Goal: Use online tool/utility: Utilize a website feature to perform a specific function

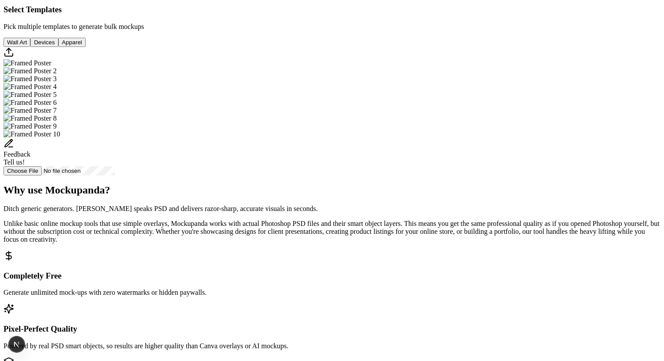
scroll to position [323, 0]
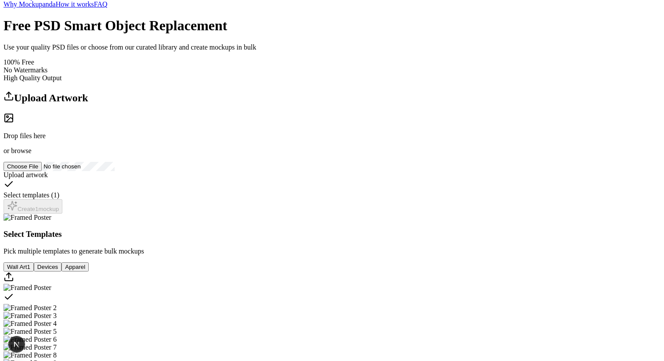
scroll to position [0, 0]
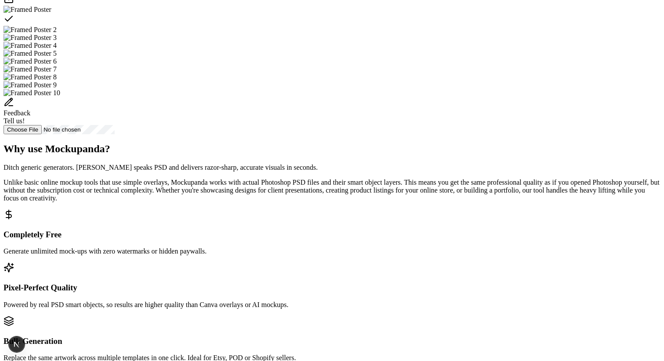
click at [334, 26] on div "Select template Framed Poster" at bounding box center [332, 20] width 657 height 12
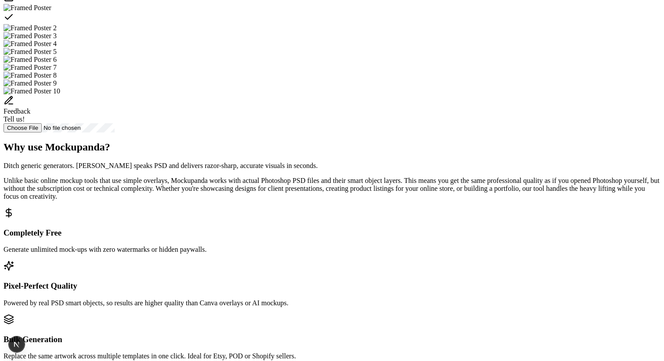
click at [14, 22] on icon "Select template Framed Poster" at bounding box center [9, 17] width 11 height 11
click at [57, 32] on img "Select template Framed Poster 2" at bounding box center [30, 28] width 53 height 8
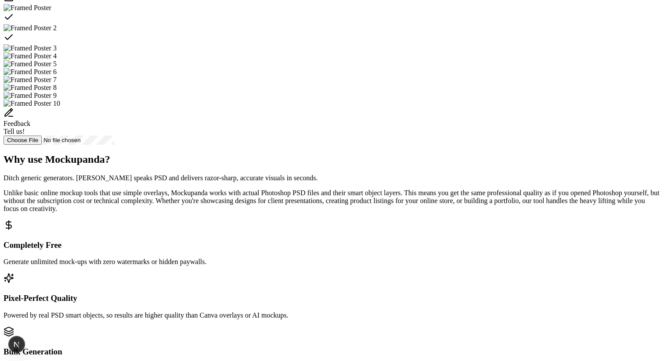
click at [410, 44] on div "Select template Framed Poster 2" at bounding box center [332, 38] width 657 height 12
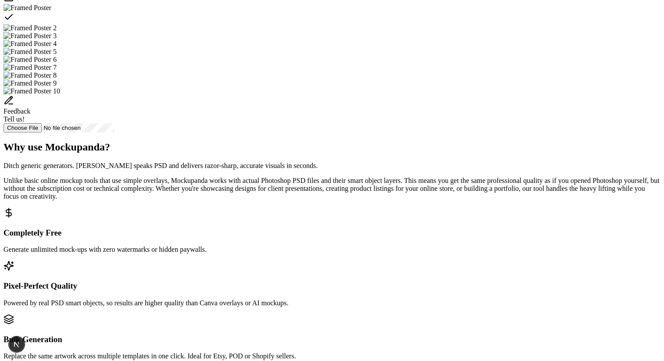
click at [343, 24] on div "Select template Framed Poster" at bounding box center [332, 18] width 657 height 12
click at [57, 32] on img "Select template Framed Poster 2" at bounding box center [30, 28] width 53 height 8
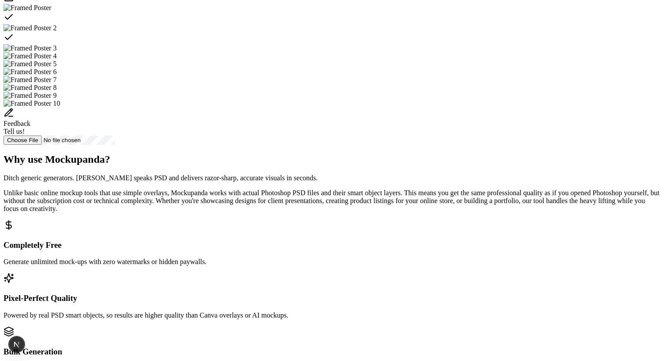
click at [343, 24] on div "Select template Framed Poster" at bounding box center [332, 18] width 657 height 12
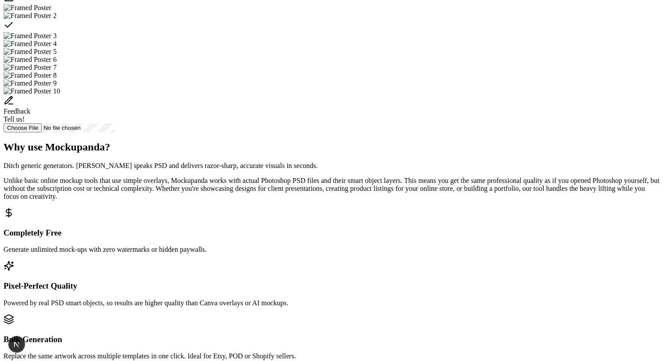
click at [51, 12] on img "Select template Framed Poster" at bounding box center [28, 8] width 48 height 8
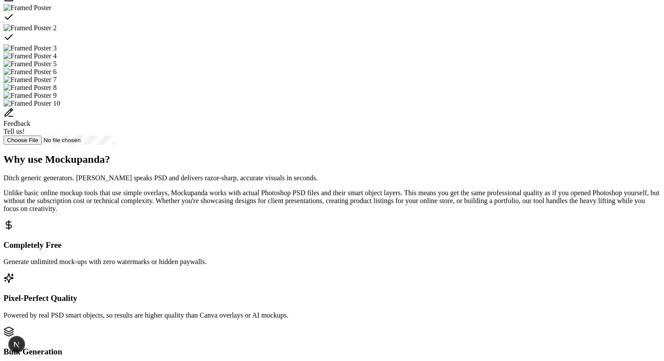
click at [14, 43] on icon "Select template Framed Poster 2" at bounding box center [9, 37] width 11 height 11
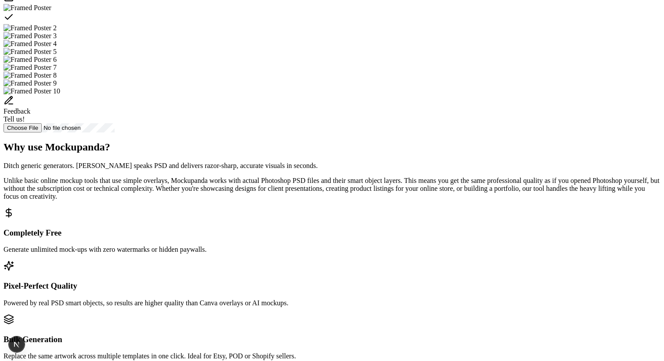
click at [337, 24] on div "Select template Framed Poster" at bounding box center [332, 18] width 657 height 12
click at [57, 32] on img "Select template Framed Poster 2" at bounding box center [30, 28] width 53 height 8
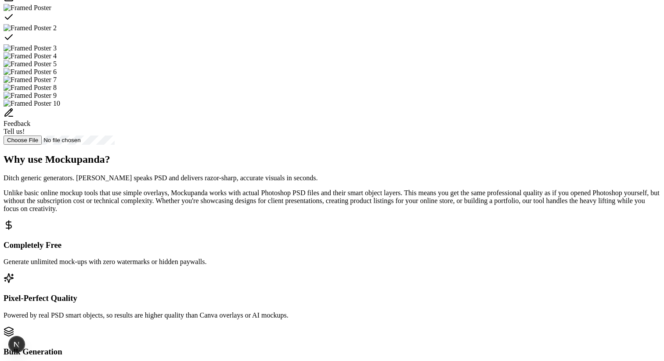
click at [321, 24] on div "Select template Framed Poster" at bounding box center [332, 18] width 657 height 12
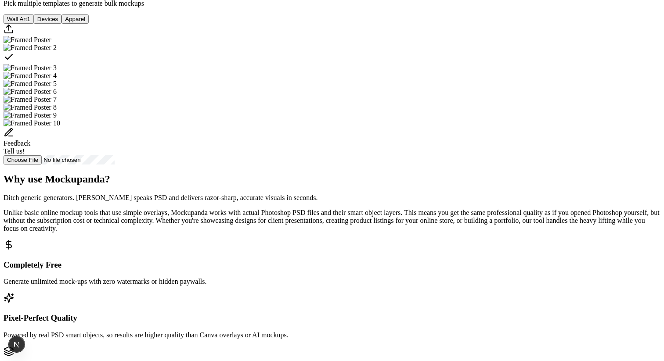
scroll to position [0, 0]
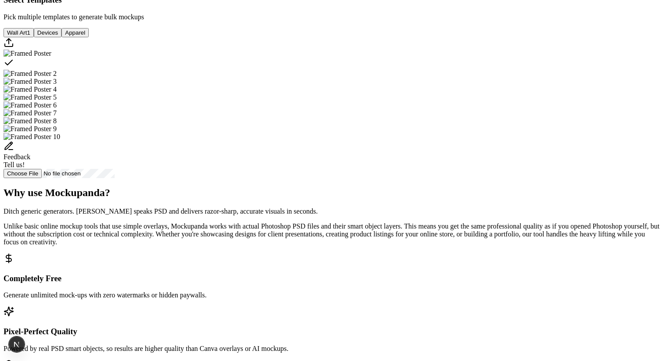
scroll to position [228, 0]
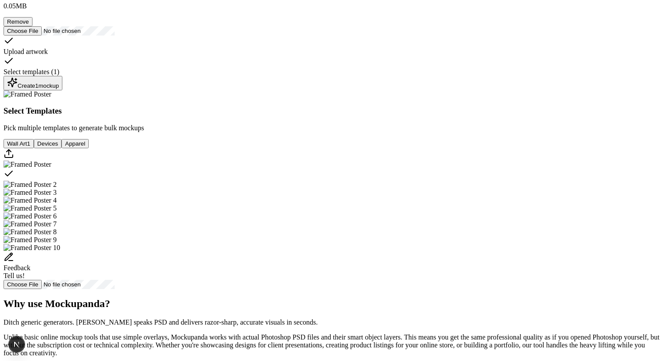
scroll to position [149, 0]
click at [59, 90] on div "Create 1 mockup" at bounding box center [33, 84] width 52 height 12
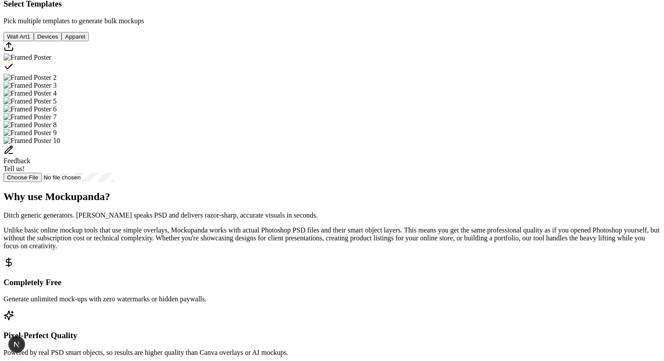
scroll to position [352, 0]
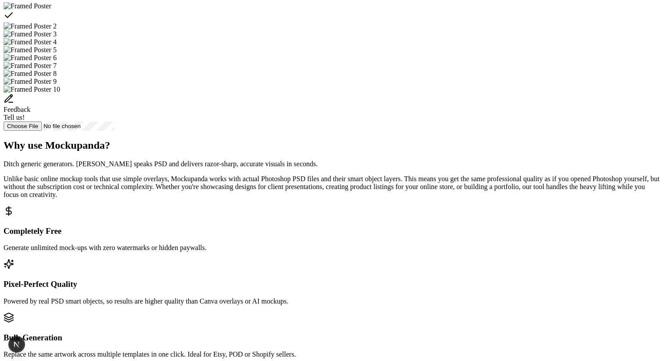
click at [57, 30] on img "Select template Framed Poster 2" at bounding box center [30, 26] width 53 height 8
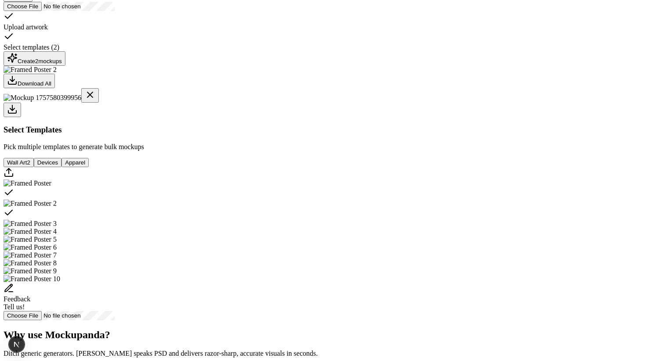
scroll to position [174, 0]
click at [62, 65] on div "Create 2 mockup s" at bounding box center [34, 59] width 55 height 12
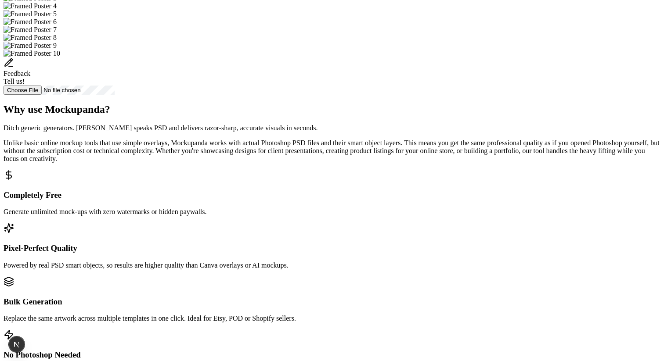
scroll to position [466, 0]
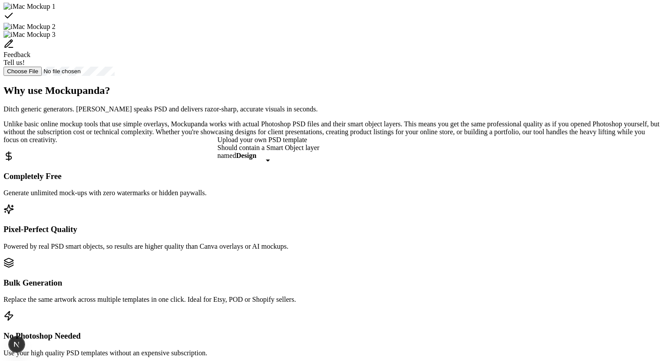
scroll to position [409, 0]
click at [322, 23] on div "Select template iMac Mockup 1" at bounding box center [332, 17] width 657 height 12
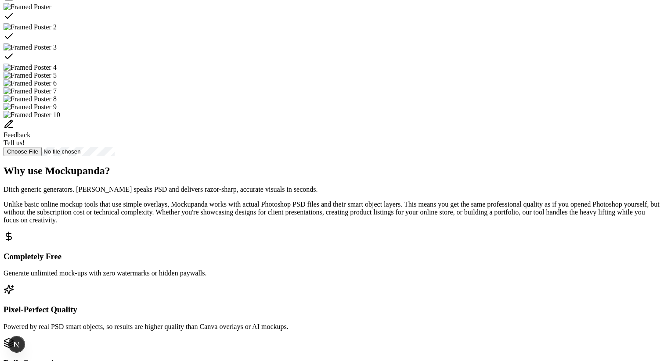
drag, startPoint x: 340, startPoint y: 191, endPoint x: 368, endPoint y: 195, distance: 28.4
click at [340, 23] on div "Select template Framed Poster" at bounding box center [332, 17] width 657 height 12
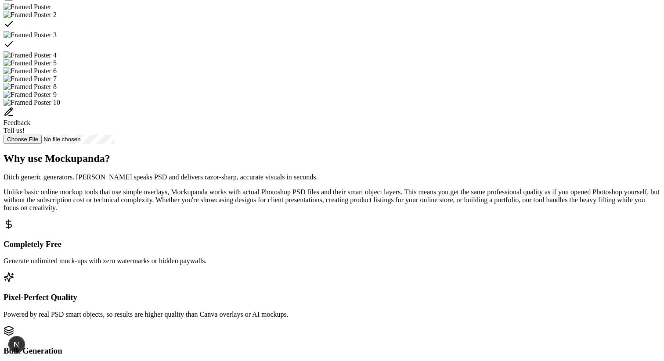
click at [385, 31] on div "Select template Framed Poster 2" at bounding box center [332, 25] width 657 height 12
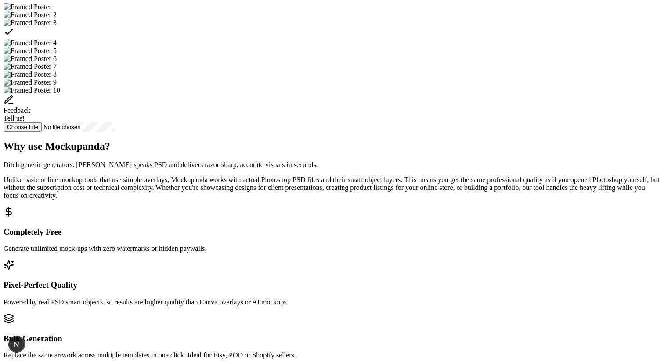
drag, startPoint x: 455, startPoint y: 204, endPoint x: 466, endPoint y: 204, distance: 11.4
click at [455, 39] on div "Select template Framed Poster 3" at bounding box center [332, 33] width 657 height 12
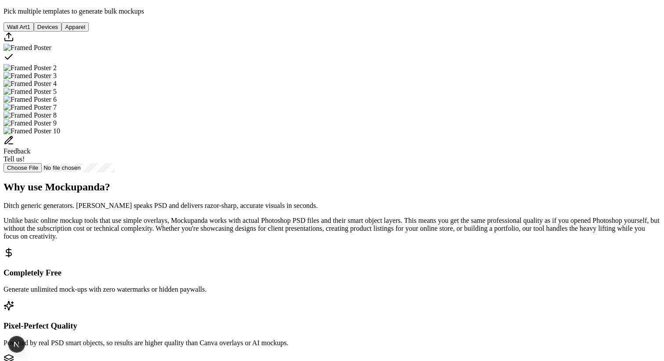
scroll to position [373, 0]
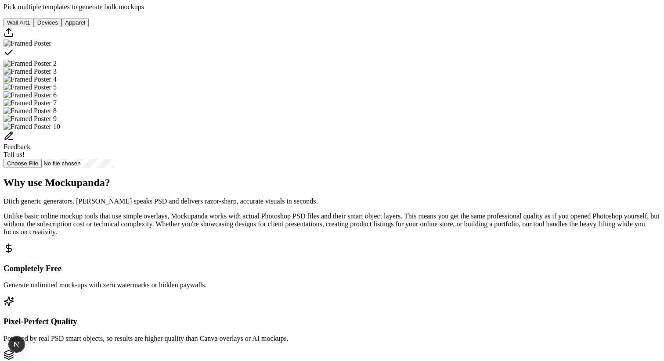
click at [57, 68] on img "Select template Framed Poster 2" at bounding box center [30, 64] width 53 height 8
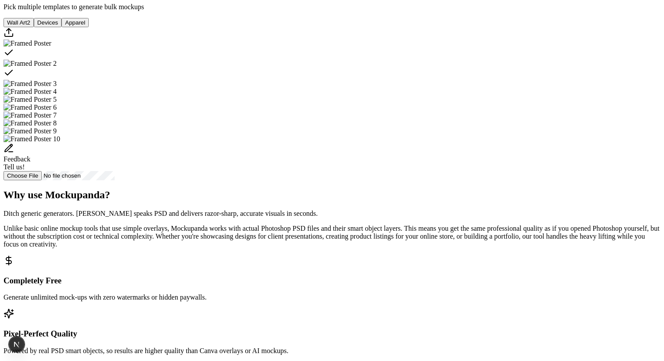
click at [412, 80] on div "Select template Framed Poster 2" at bounding box center [332, 74] width 657 height 12
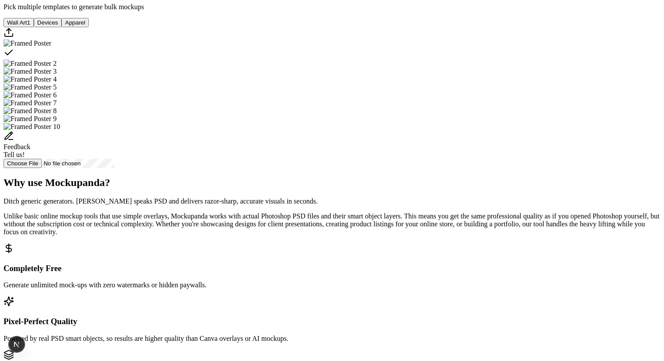
click at [57, 68] on img "Select template Framed Poster 2" at bounding box center [30, 64] width 53 height 8
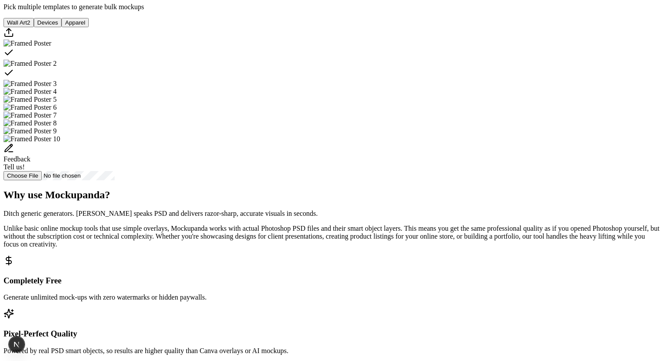
click at [342, 60] on div "Select template Framed Poster" at bounding box center [332, 53] width 657 height 12
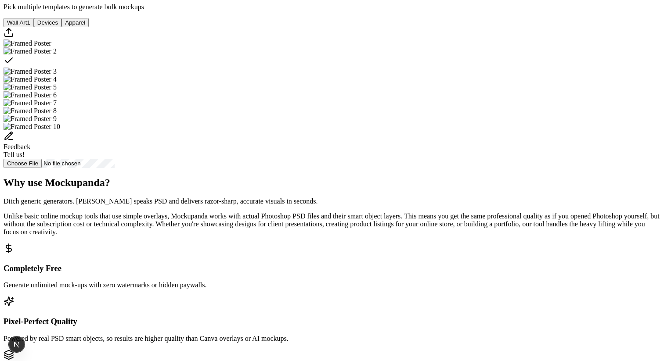
click at [393, 68] on div "Select template Framed Poster 2" at bounding box center [332, 61] width 657 height 12
click at [350, 60] on div "Select template Framed Poster" at bounding box center [332, 53] width 657 height 12
click at [14, 58] on icon "Select template Framed Poster" at bounding box center [9, 52] width 11 height 11
click at [12, 55] on icon "Select template Framed Poster" at bounding box center [8, 52] width 7 height 5
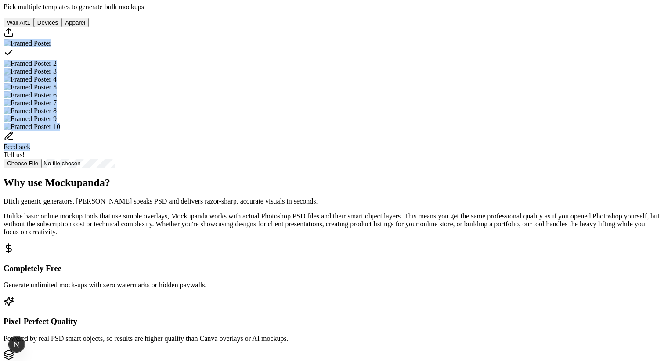
click at [12, 55] on icon "Select template Framed Poster" at bounding box center [8, 52] width 7 height 5
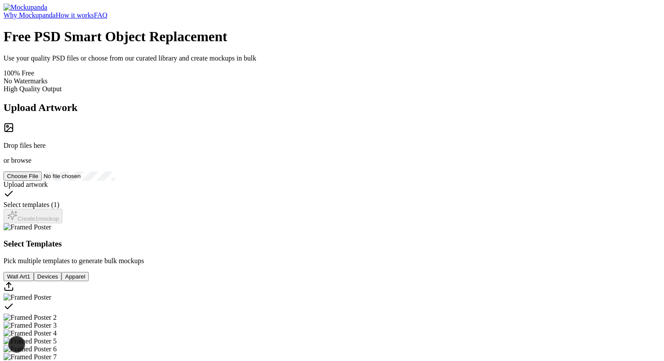
scroll to position [373, 0]
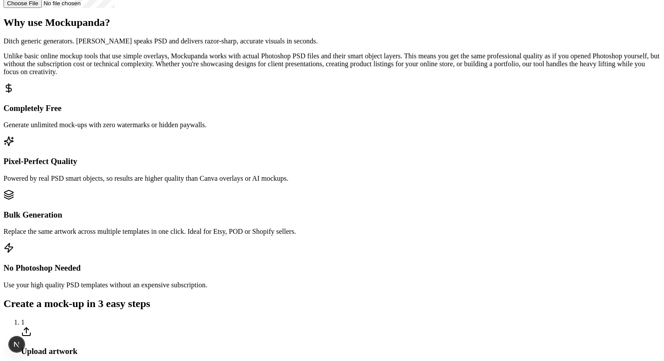
scroll to position [414, 0]
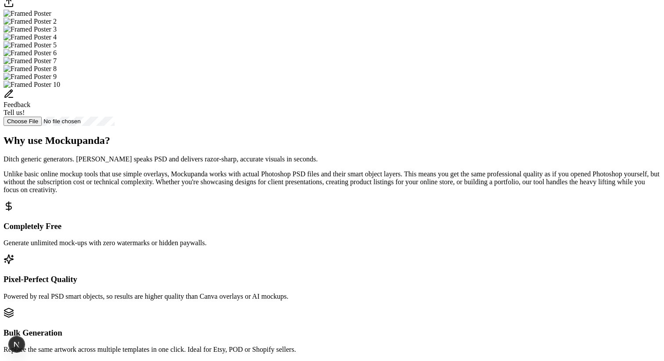
scroll to position [319, 0]
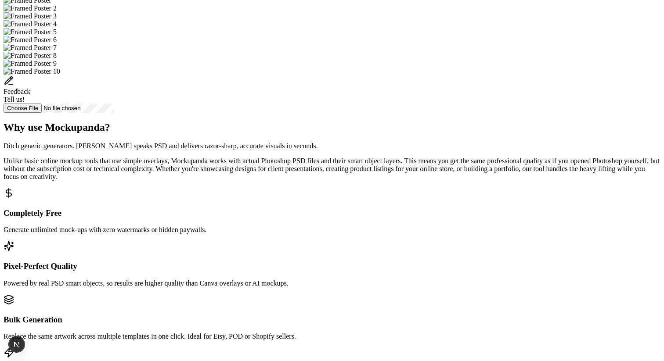
click at [51, 4] on img "Select template Framed Poster" at bounding box center [28, 0] width 48 height 8
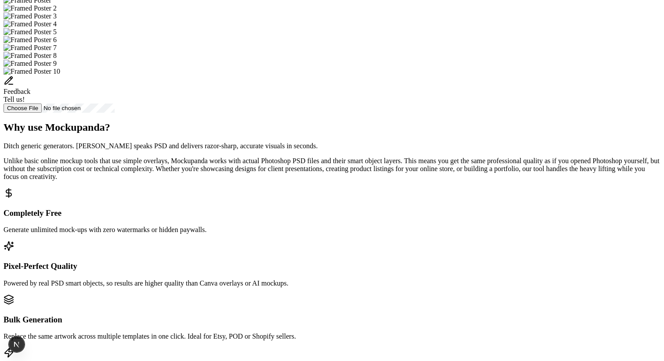
click at [57, 12] on img "Select template Framed Poster 2" at bounding box center [30, 8] width 53 height 8
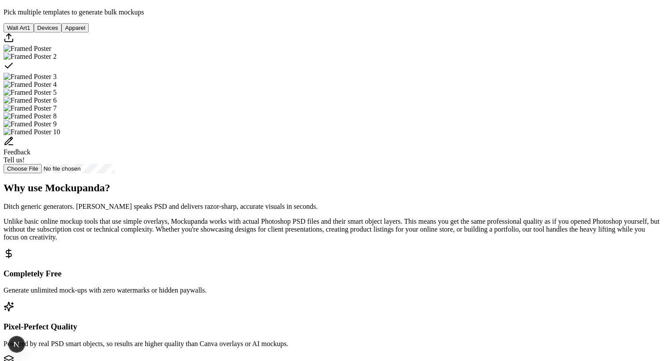
scroll to position [251, 0]
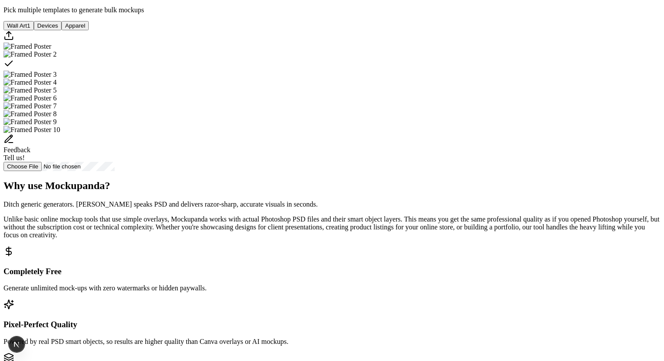
click at [401, 71] on div "Select template Framed Poster 2" at bounding box center [332, 64] width 657 height 12
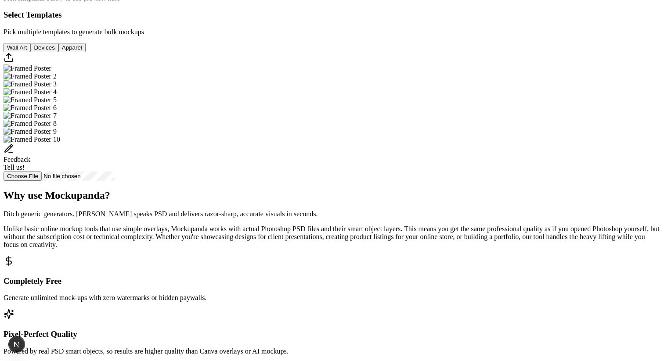
click at [58, 52] on button "Devices" at bounding box center [44, 47] width 28 height 9
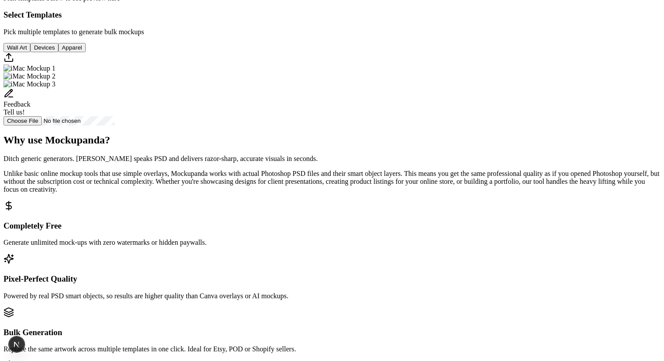
click at [55, 72] on img "Select template iMac Mockup 1" at bounding box center [30, 69] width 52 height 8
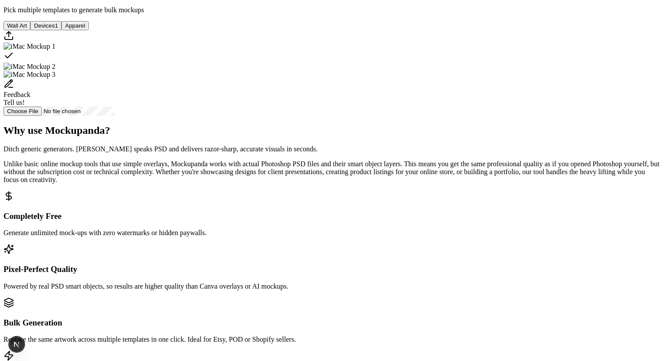
click at [55, 71] on img "Select template iMac Mockup 2" at bounding box center [30, 67] width 52 height 8
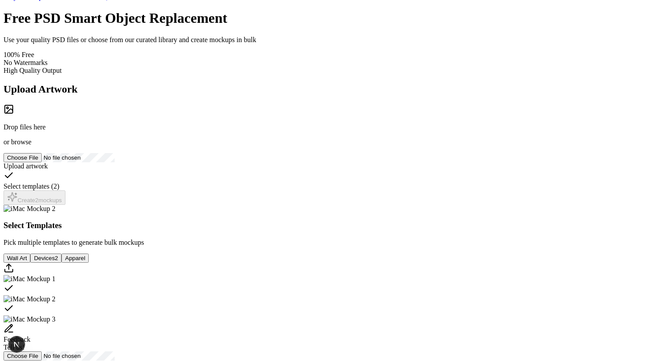
scroll to position [0, 0]
